Goal: Navigation & Orientation: Find specific page/section

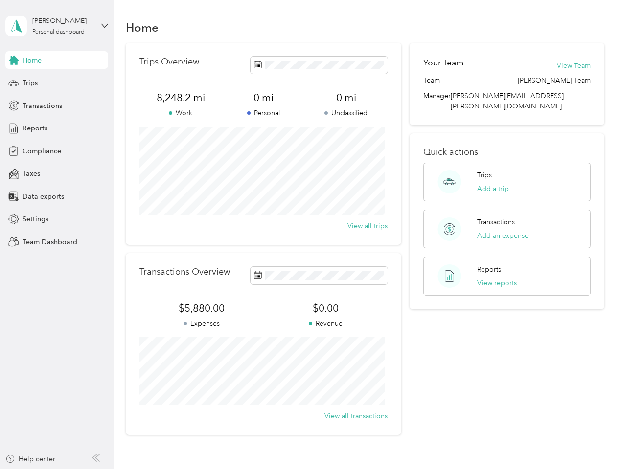
click at [310, 235] on div "Trips Overview 8,248.2 mi Work 0 mi Personal 0 mi Unclassified View all trips" at bounding box center [263, 144] width 275 height 202
click at [57, 26] on div "[PERSON_NAME]" at bounding box center [62, 21] width 61 height 10
click at [14, 60] on div "You’re signed in as [PERSON_NAME][EMAIL_ADDRESS][PERSON_NAME][DOMAIN_NAME] Team…" at bounding box center [163, 86] width 316 height 100
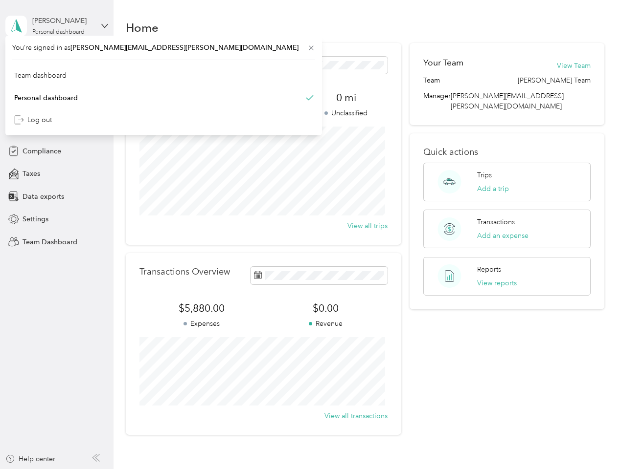
click at [57, 83] on div "Trips" at bounding box center [56, 83] width 103 height 18
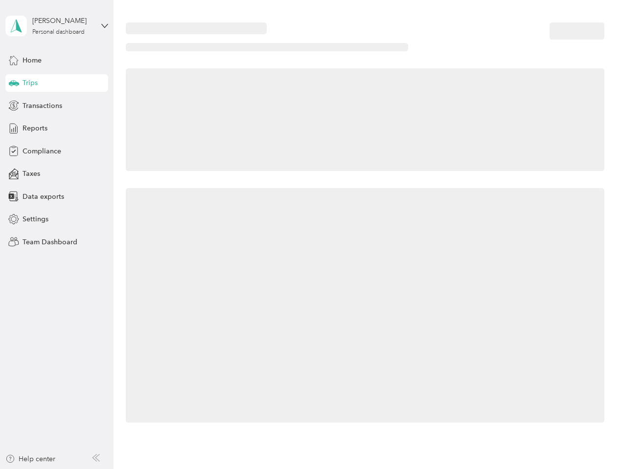
click at [14, 83] on icon at bounding box center [14, 82] width 10 height 5
click at [57, 106] on span "Transactions" at bounding box center [42, 106] width 40 height 10
click at [14, 106] on icon at bounding box center [13, 105] width 11 height 11
click at [57, 129] on div "Reports" at bounding box center [56, 129] width 103 height 18
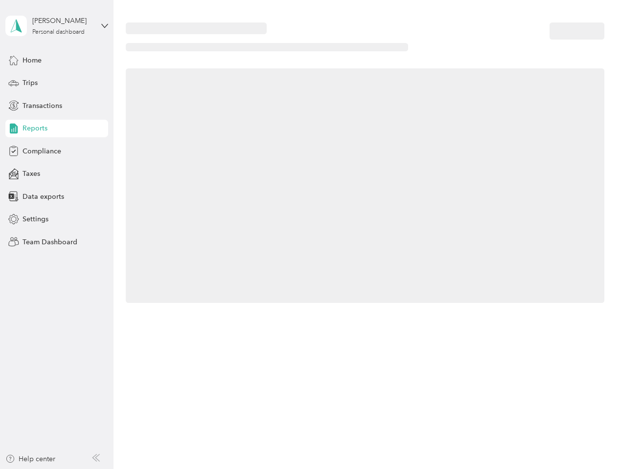
click at [14, 129] on icon at bounding box center [13, 128] width 11 height 11
